Goal: Task Accomplishment & Management: Use online tool/utility

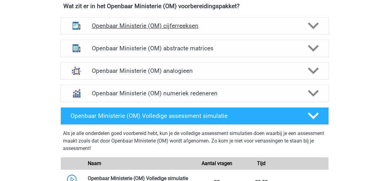
scroll to position [470, 0]
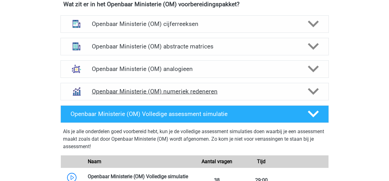
click at [214, 92] on h4 "Openbaar Ministerie (OM) numeriek redeneren" at bounding box center [194, 91] width 205 height 7
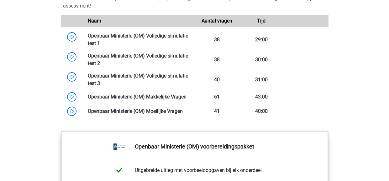
scroll to position [878, 0]
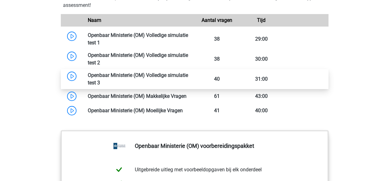
click at [100, 80] on link at bounding box center [100, 83] width 0 height 6
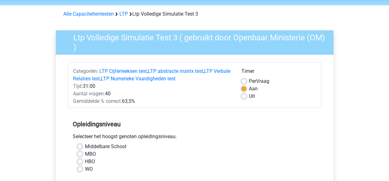
scroll to position [31, 0]
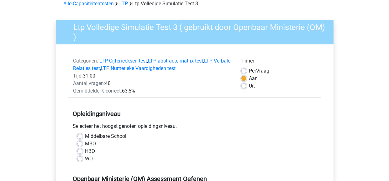
click at [85, 157] on label "WO" at bounding box center [89, 159] width 8 height 8
click at [79, 157] on input "WO" at bounding box center [79, 158] width 5 height 6
radio input "true"
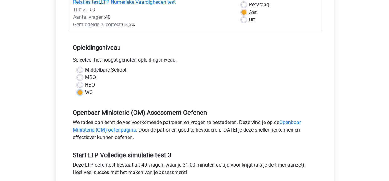
scroll to position [125, 0]
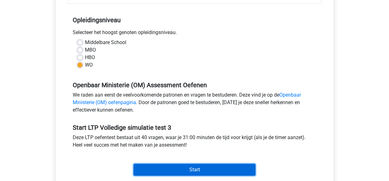
click at [205, 165] on input "Start" at bounding box center [195, 170] width 122 height 12
